Goal: Transaction & Acquisition: Subscribe to service/newsletter

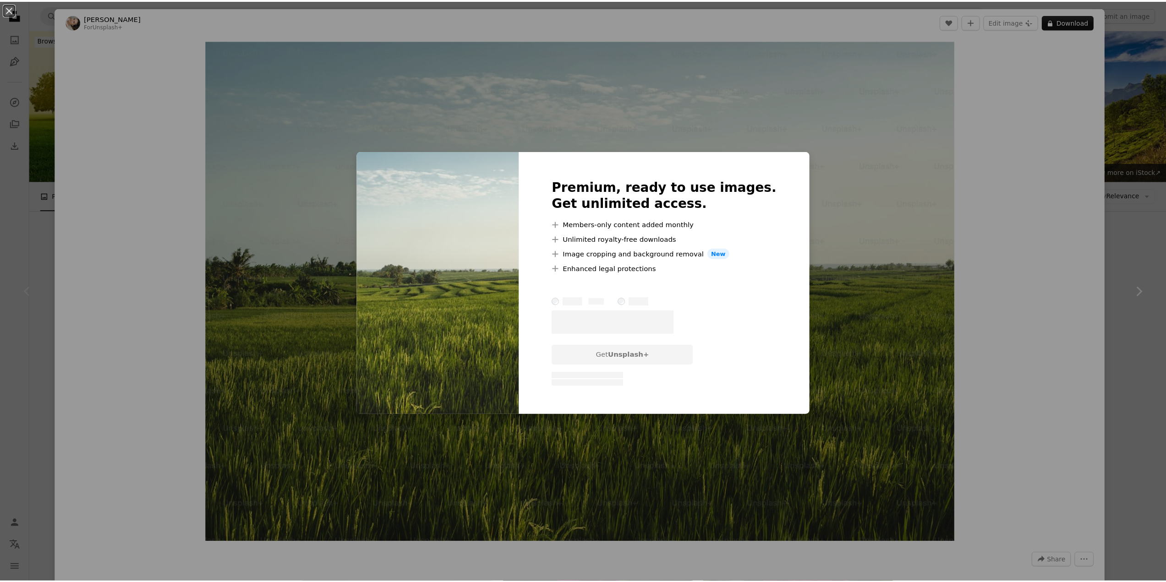
scroll to position [46, 0]
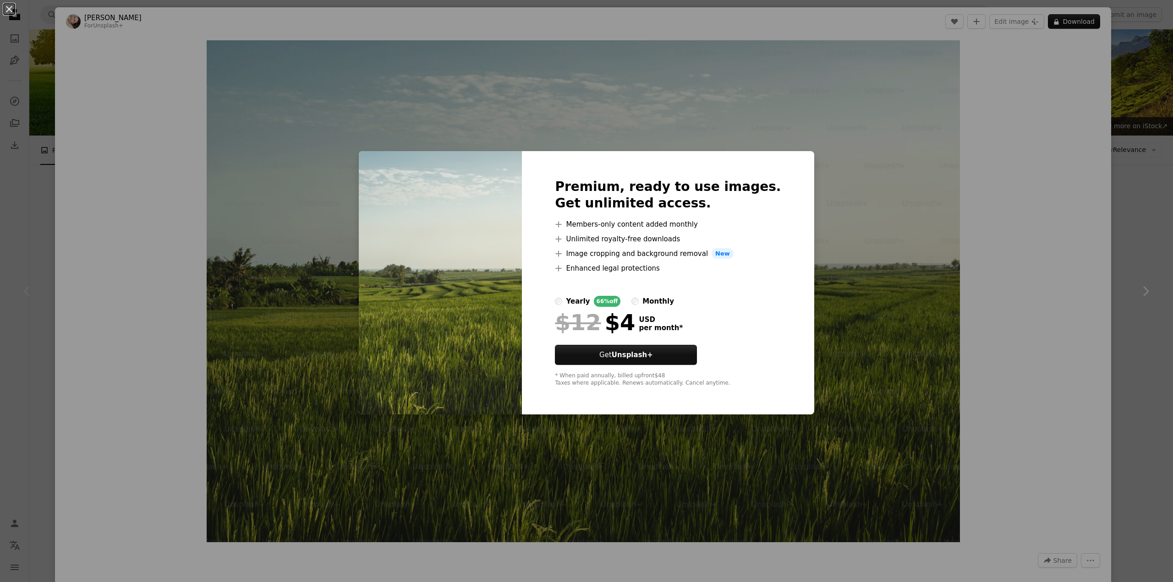
click at [649, 302] on label "monthly" at bounding box center [652, 301] width 43 height 11
click at [812, 297] on div "An X shape Premium, ready to use images. Get unlimited access. A plus sign Memb…" at bounding box center [586, 291] width 1173 height 582
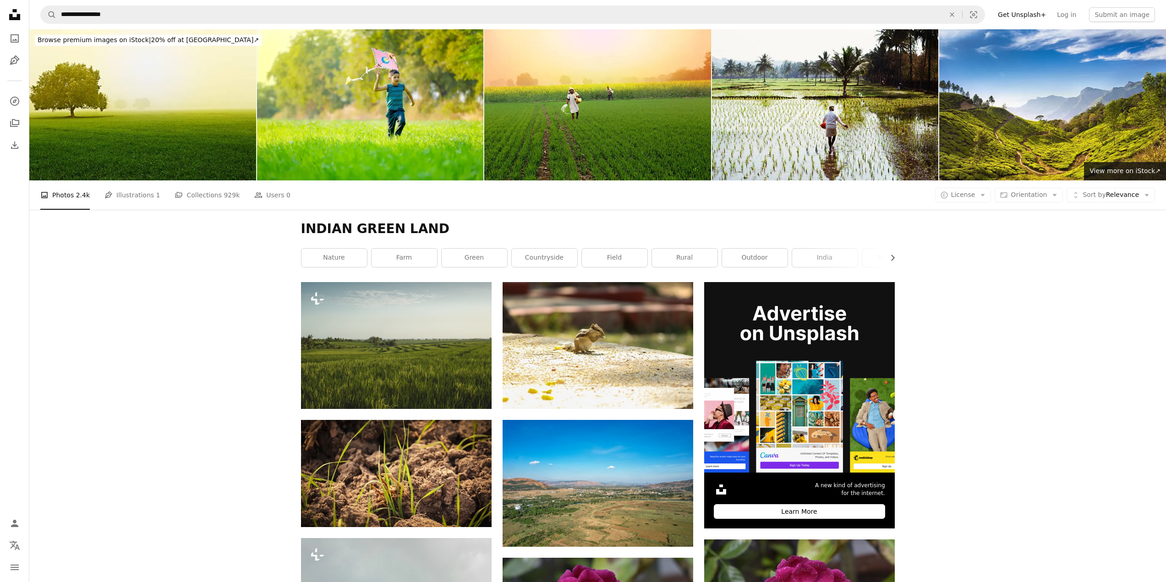
click at [21, 16] on icon "Unsplash logo Unsplash Home" at bounding box center [14, 14] width 18 height 18
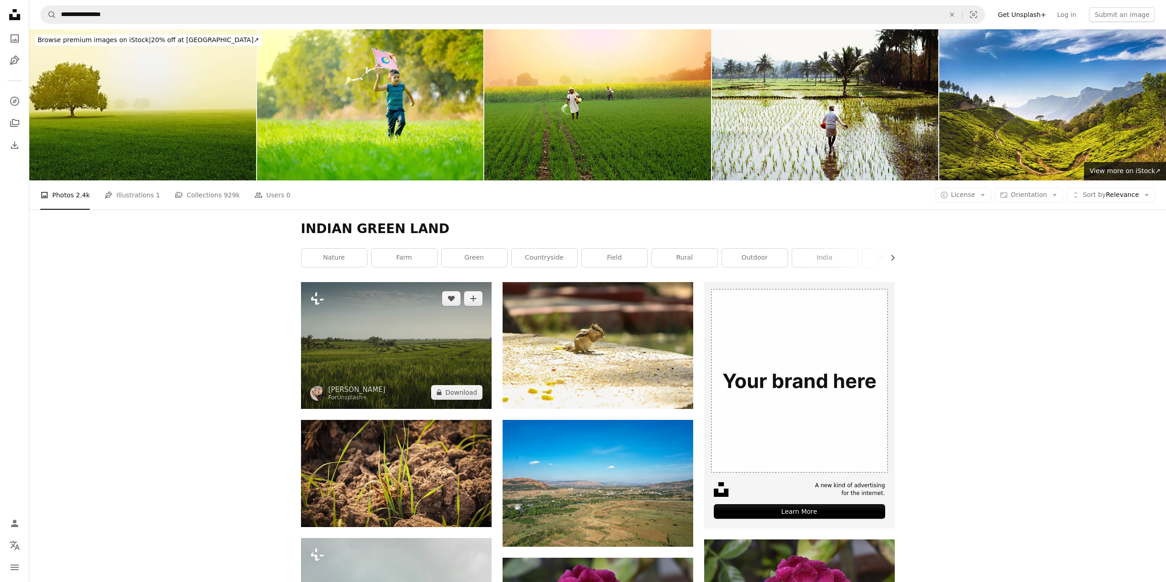
click at [418, 351] on img at bounding box center [396, 345] width 191 height 127
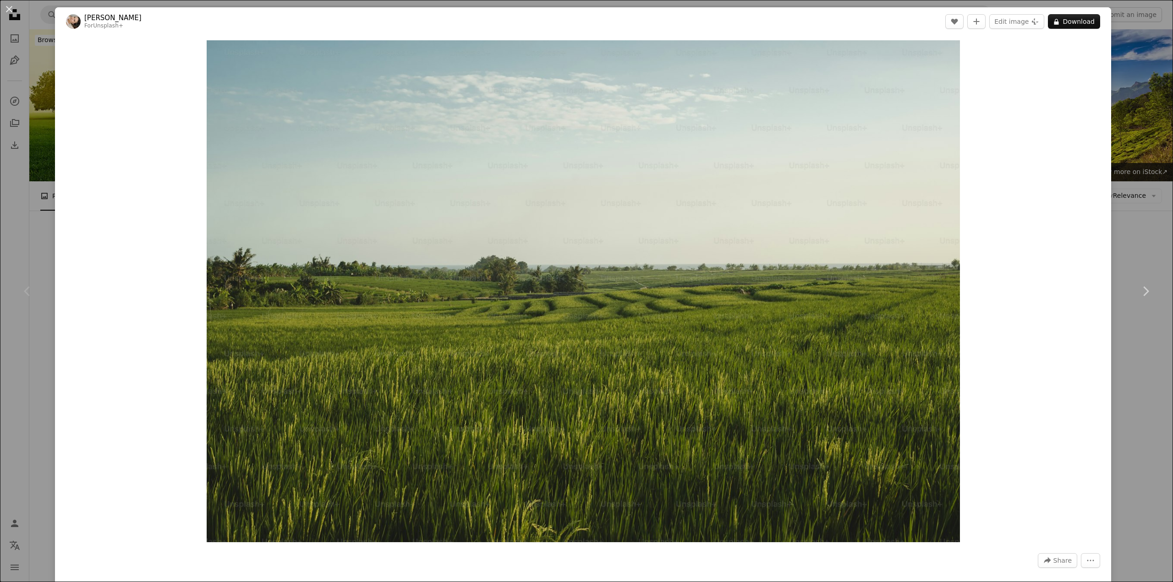
click at [1064, 31] on header "[PERSON_NAME] For Unsplash+ A heart A plus sign Edit image Plus sign for Unspla…" at bounding box center [583, 21] width 1056 height 28
click at [1065, 26] on button "A lock Download" at bounding box center [1074, 21] width 52 height 15
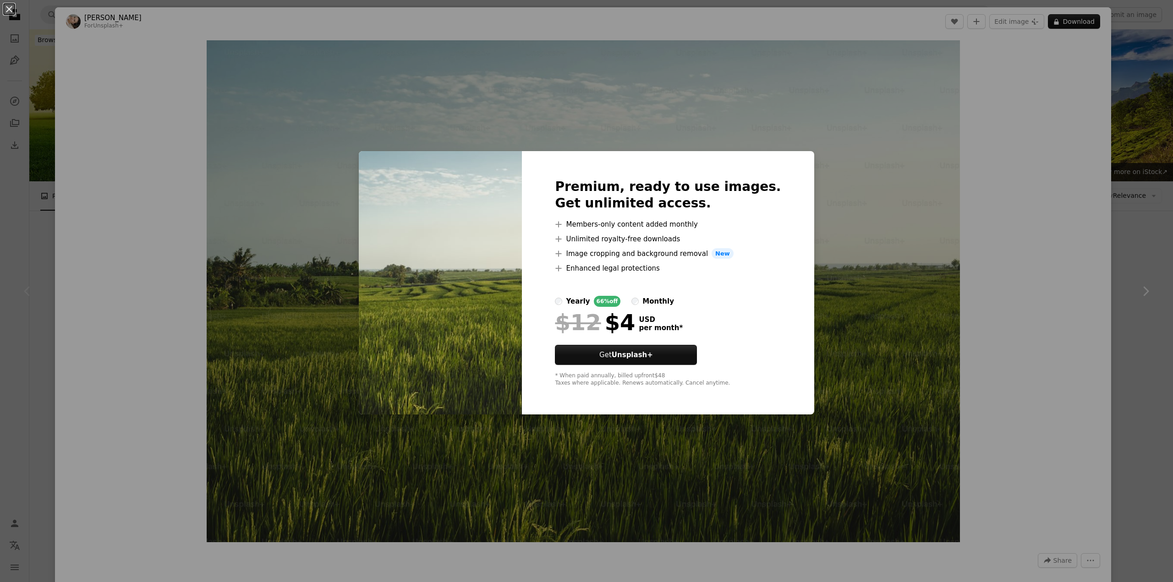
click at [650, 300] on label "monthly" at bounding box center [652, 301] width 43 height 11
click at [584, 305] on div "yearly" at bounding box center [578, 301] width 24 height 11
click at [643, 349] on button "Get Unsplash+" at bounding box center [626, 355] width 142 height 20
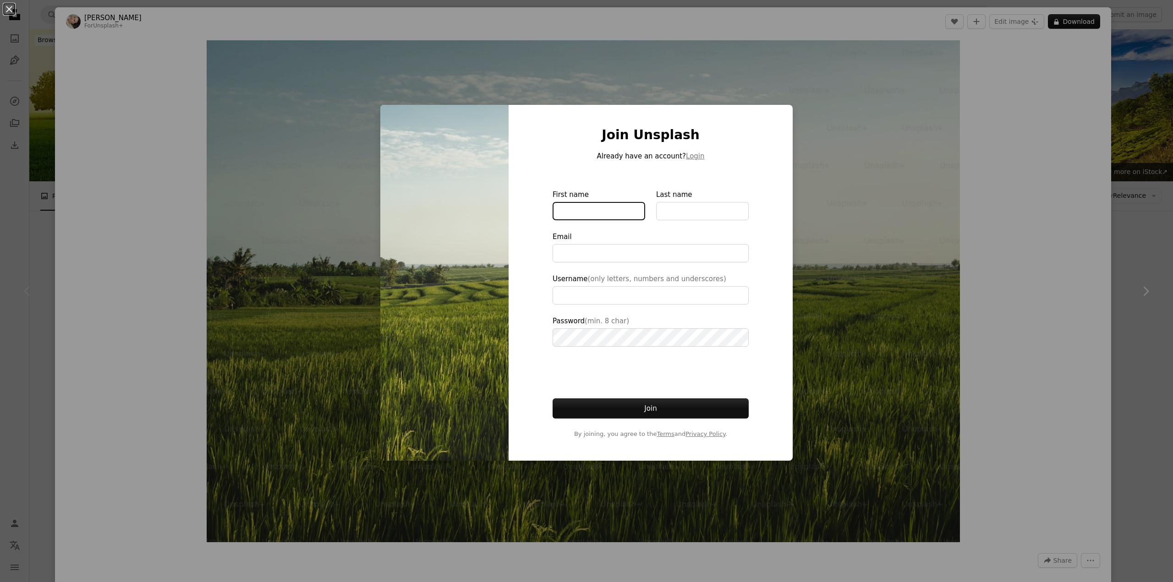
click at [605, 217] on input "First name" at bounding box center [598, 211] width 93 height 18
click at [687, 159] on button "Login" at bounding box center [695, 156] width 18 height 11
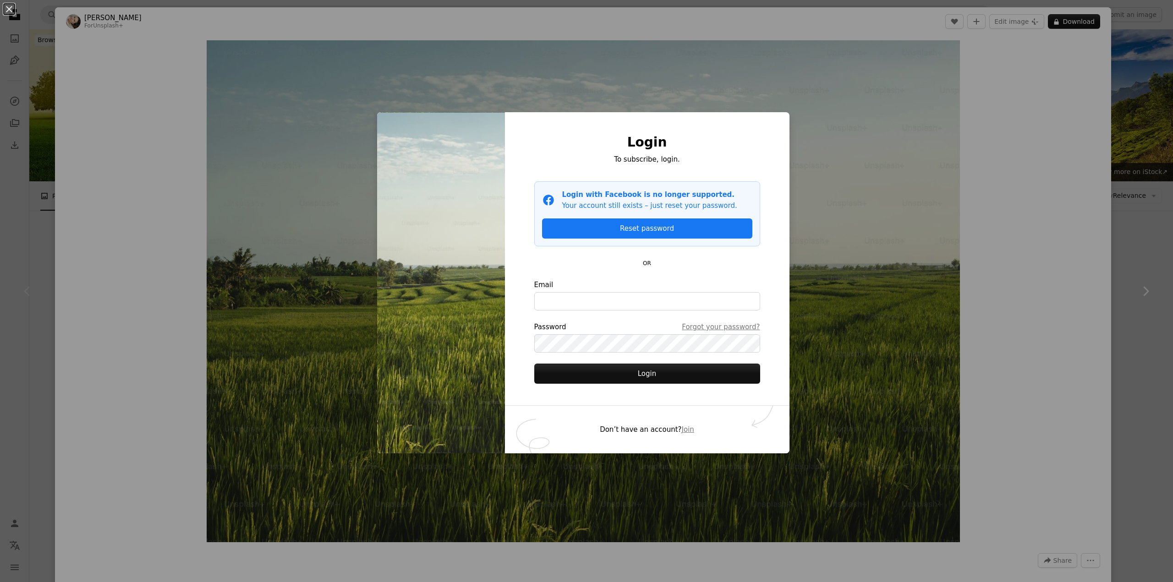
click at [34, 48] on div "An X shape Login To subscribe, login. Facebook icon Login with Facebook is no l…" at bounding box center [586, 291] width 1173 height 582
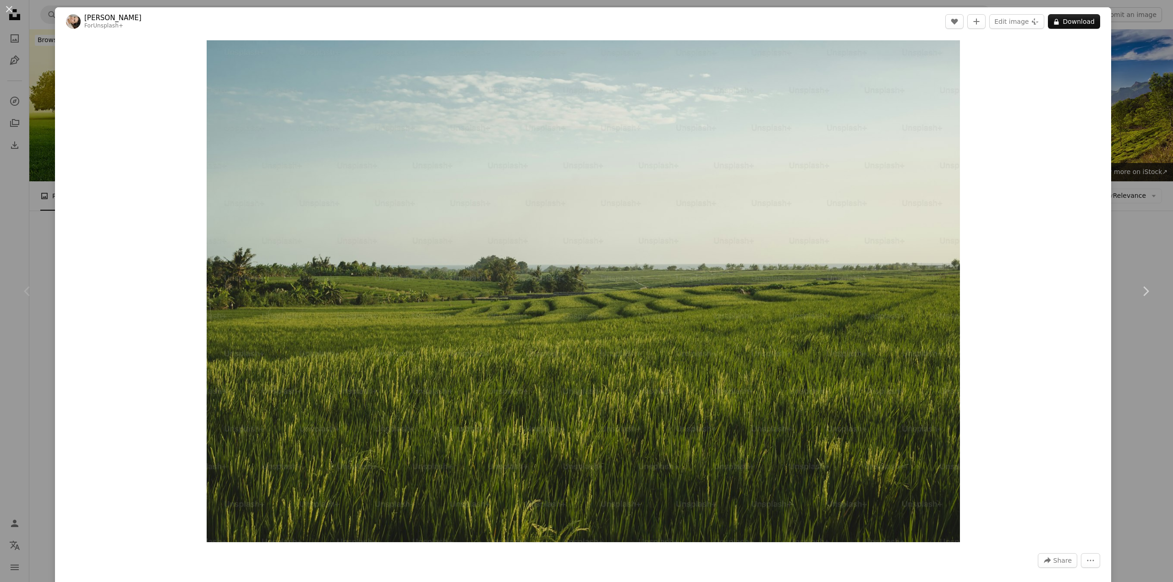
click at [47, 21] on div "An X shape Chevron left Chevron right [PERSON_NAME] For Unsplash+ A heart A plu…" at bounding box center [586, 291] width 1173 height 582
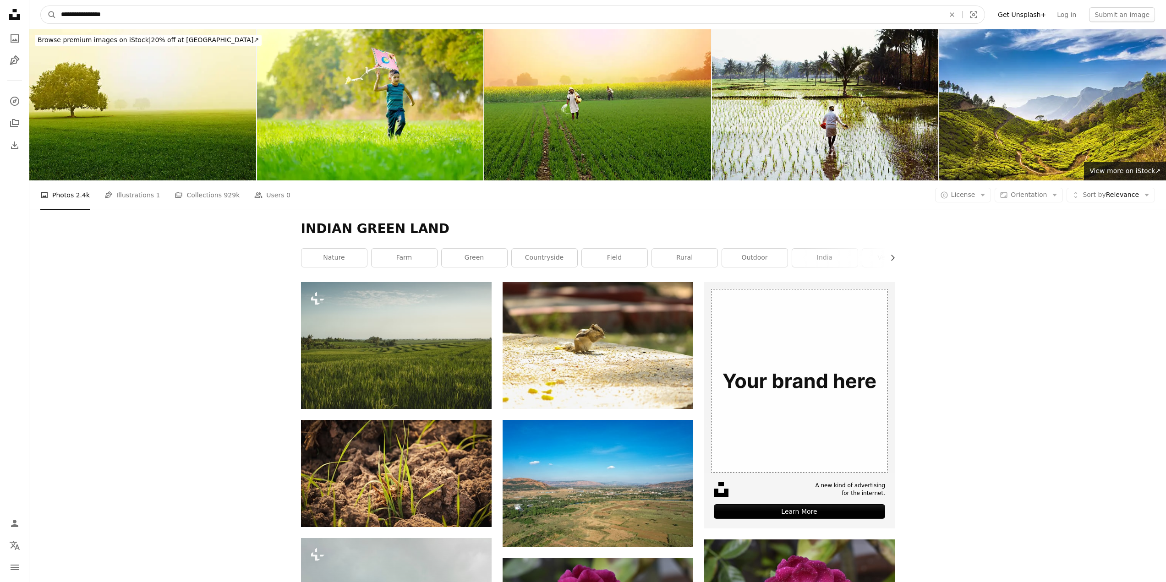
click at [84, 11] on input "**********" at bounding box center [498, 14] width 885 height 17
